Goal: Navigation & Orientation: Find specific page/section

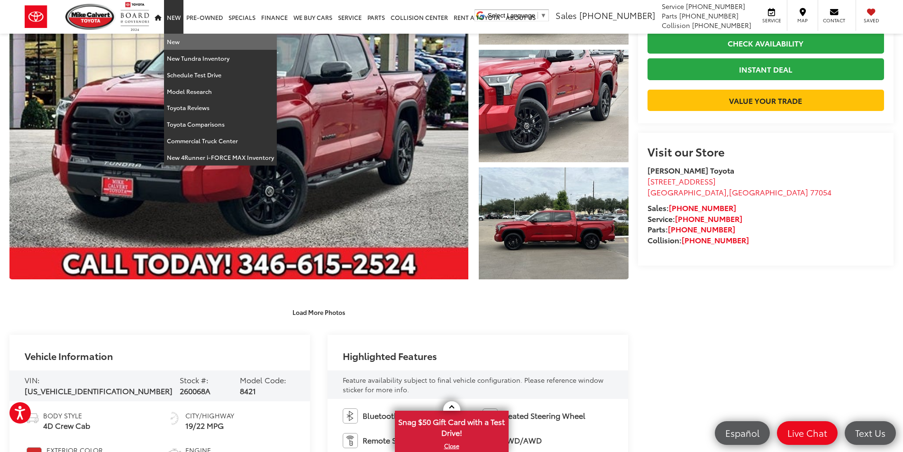
scroll to position [139, 0]
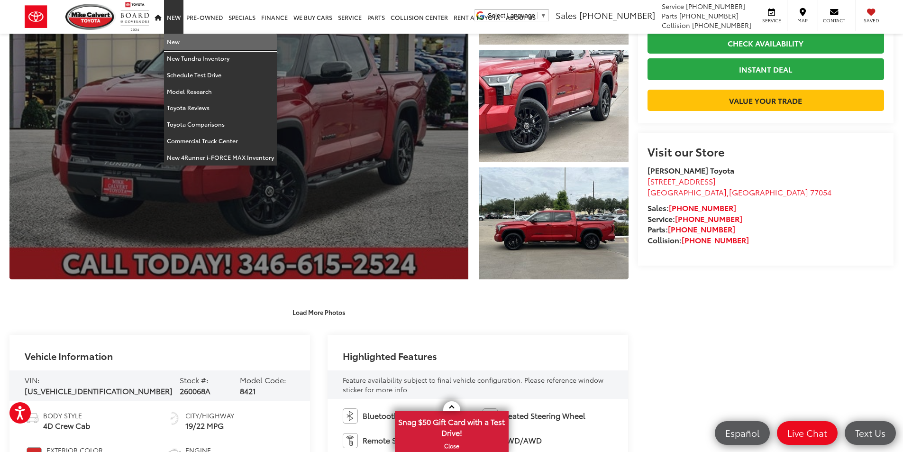
drag, startPoint x: 177, startPoint y: 43, endPoint x: 195, endPoint y: 55, distance: 22.1
click at [177, 43] on link "New" at bounding box center [220, 42] width 113 height 17
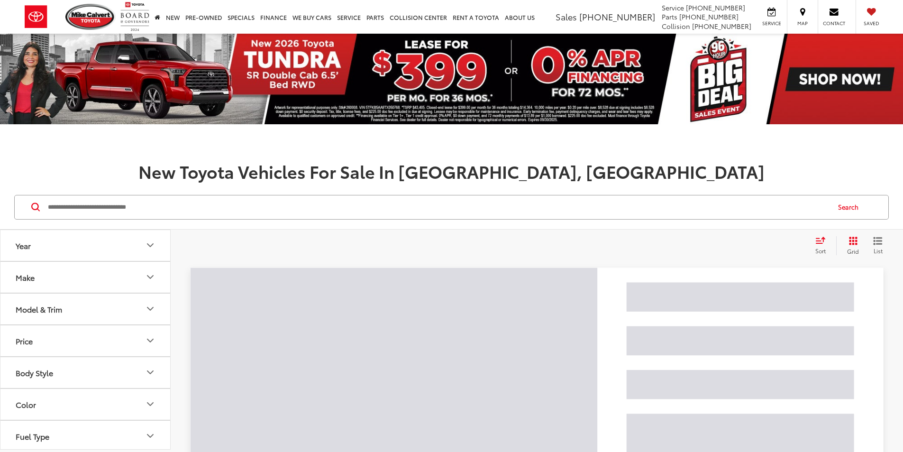
click at [124, 204] on input "Search by Make, Model, or Keyword" at bounding box center [438, 207] width 782 height 23
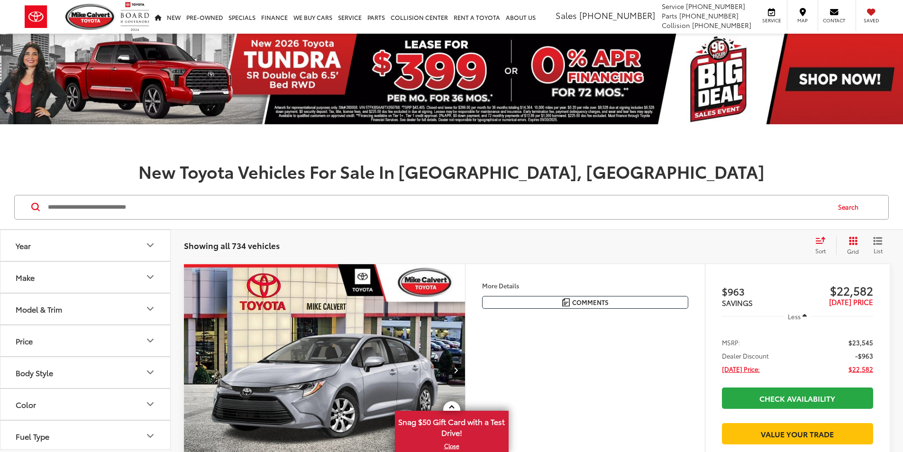
type input "*"
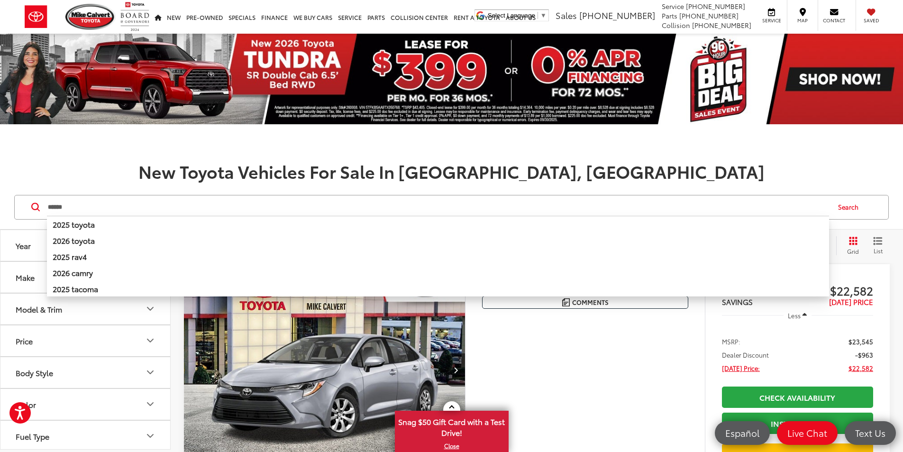
type input "******"
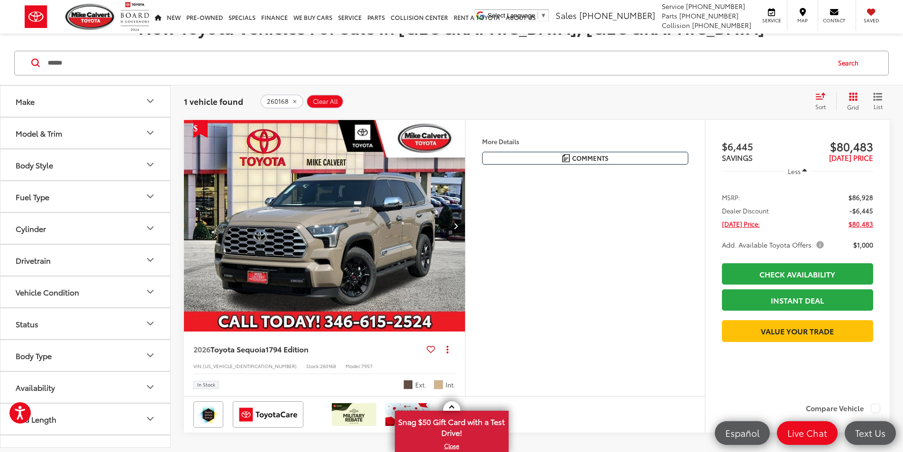
scroll to position [142, 0]
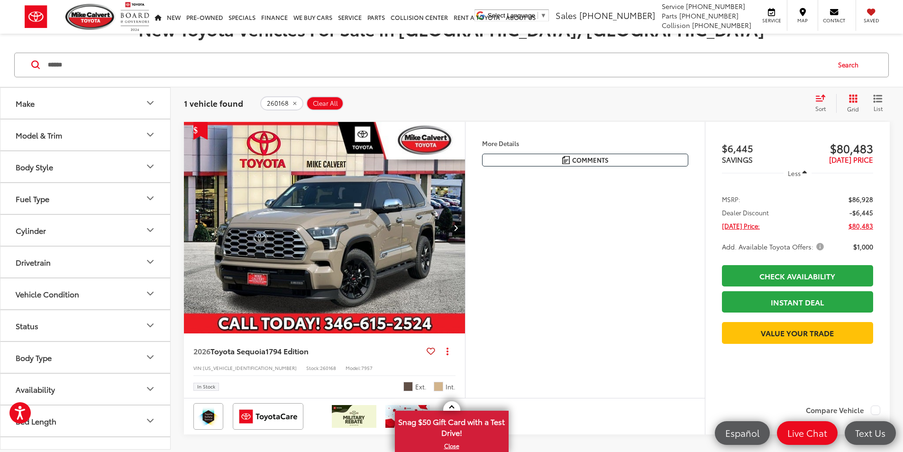
click at [465, 244] on button "Next image" at bounding box center [455, 227] width 19 height 33
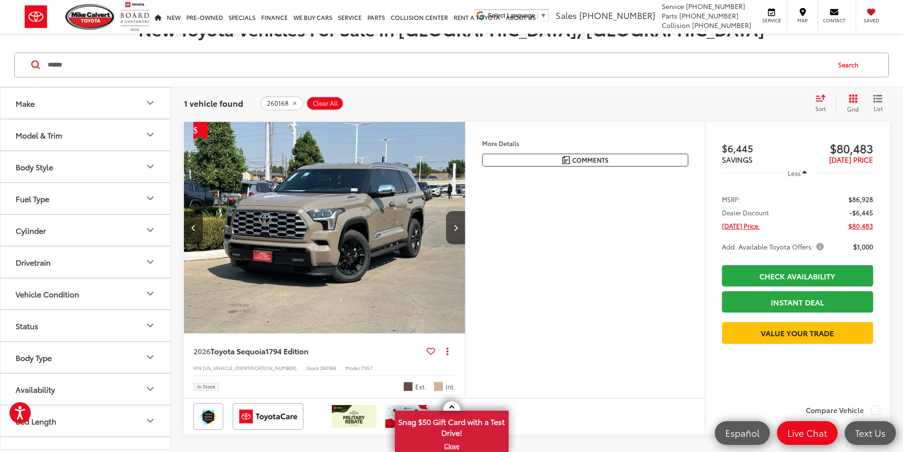
click at [195, 244] on button "Previous image" at bounding box center [193, 227] width 19 height 33
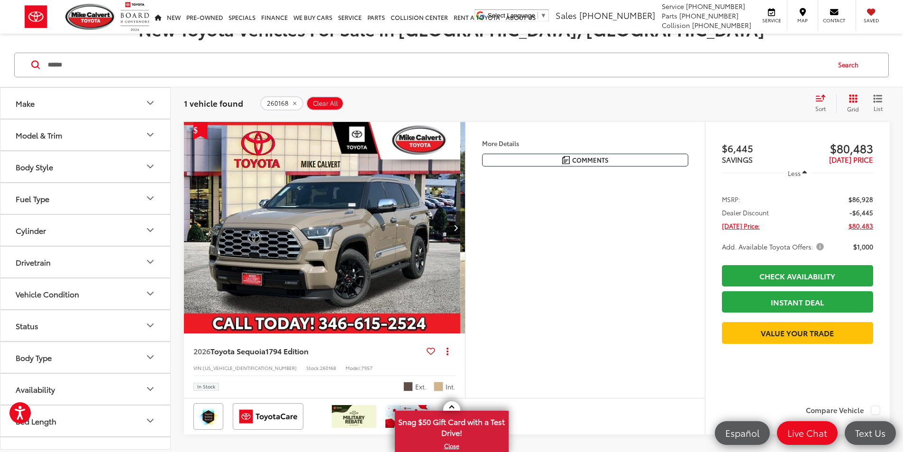
scroll to position [0, 0]
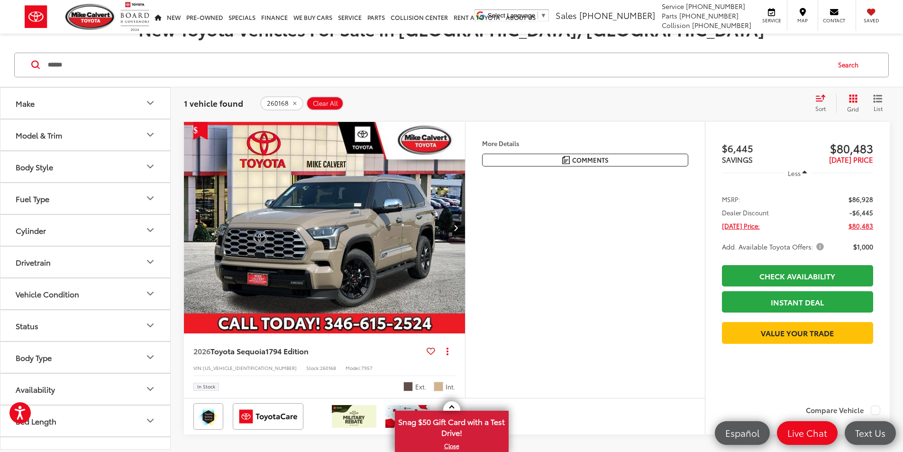
click at [458, 231] on icon "Next image" at bounding box center [456, 227] width 4 height 7
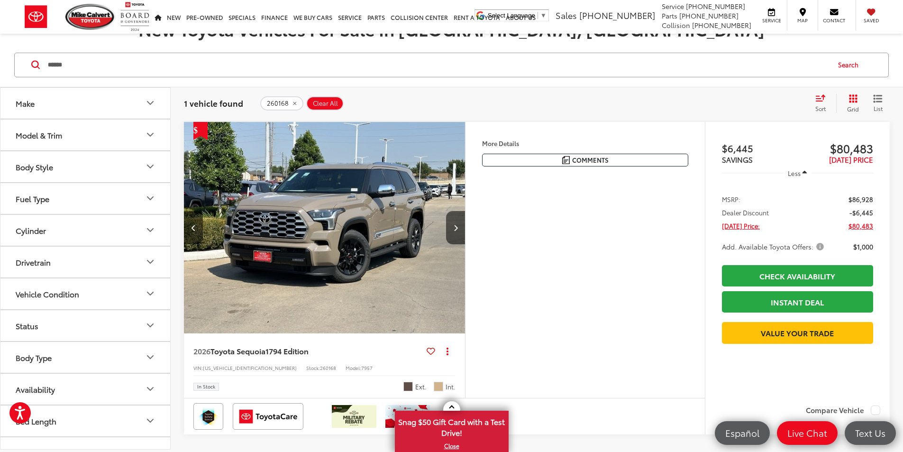
click at [191, 244] on button "Previous image" at bounding box center [193, 227] width 19 height 33
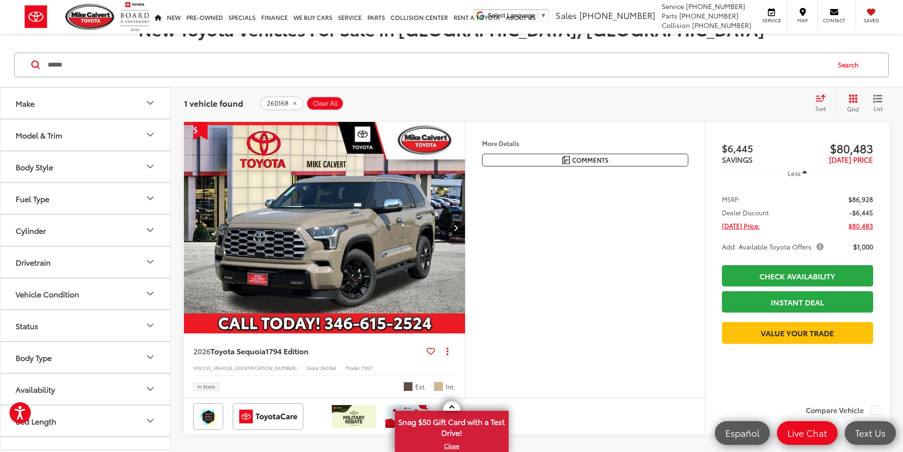
click at [466, 259] on img "2026 Toyota Sequoia 1794 Edition 0" at bounding box center [324, 228] width 283 height 212
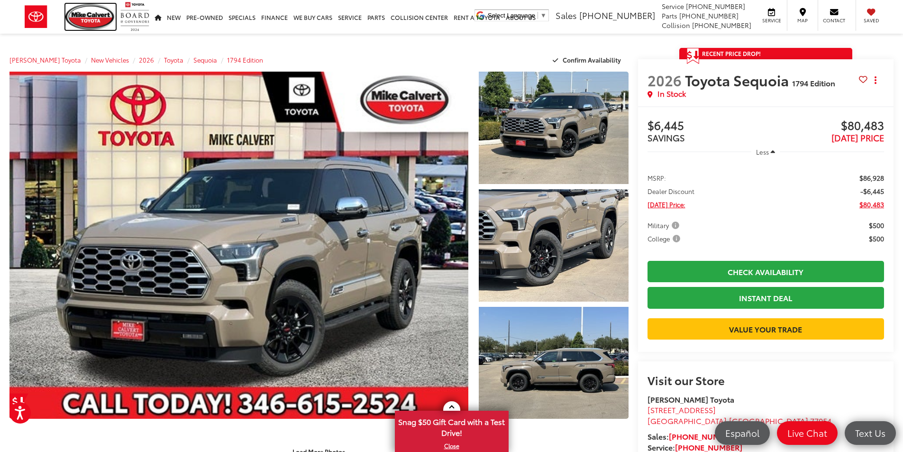
click at [94, 17] on img at bounding box center [90, 17] width 50 height 26
